Goal: Navigation & Orientation: Find specific page/section

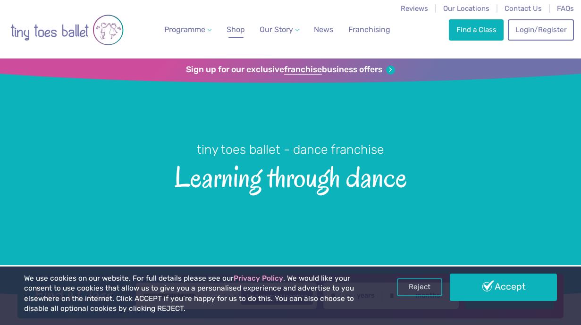
click at [233, 33] on span "Shop" at bounding box center [236, 29] width 18 height 9
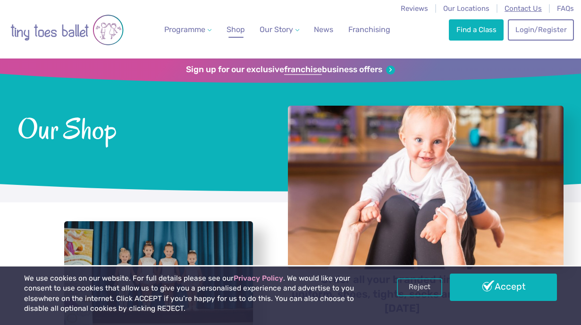
click at [513, 9] on span "Contact Us" at bounding box center [523, 8] width 37 height 8
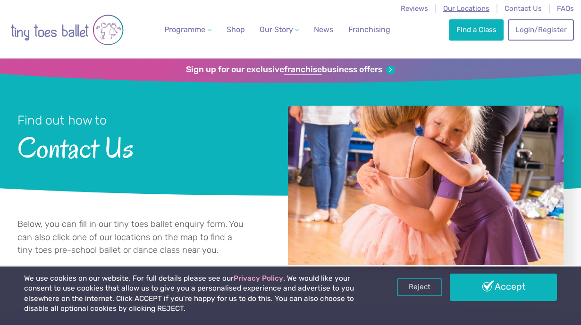
click at [464, 9] on span "Our Locations" at bounding box center [466, 8] width 46 height 8
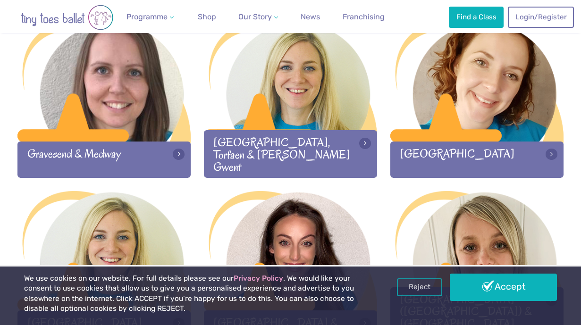
scroll to position [818, 0]
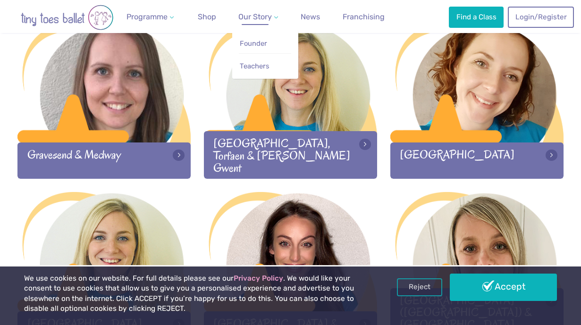
click at [249, 17] on span "Our Story" at bounding box center [255, 16] width 34 height 9
click at [264, 17] on span "Our Story" at bounding box center [255, 16] width 34 height 9
click at [242, 16] on span "Our Story" at bounding box center [255, 16] width 34 height 9
click at [254, 45] on span "Founder" at bounding box center [253, 43] width 27 height 8
